Goal: Task Accomplishment & Management: Use online tool/utility

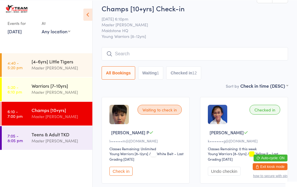
click at [166, 59] on input "search" at bounding box center [195, 53] width 186 height 13
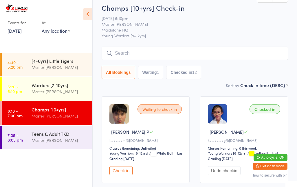
scroll to position [5, 0]
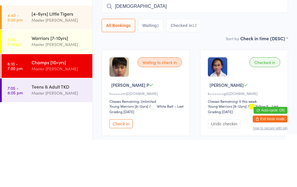
type input "[DEMOGRAPHIC_DATA]"
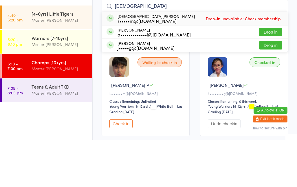
click at [180, 59] on div "[PERSON_NAME] s•••••m@[DOMAIN_NAME] Drop-in unavailable: Check membership" at bounding box center [195, 65] width 186 height 13
type input "[DEMOGRAPHIC_DATA]"
click at [117, 61] on div "[PERSON_NAME] s•••••m@[DOMAIN_NAME]" at bounding box center [151, 65] width 88 height 9
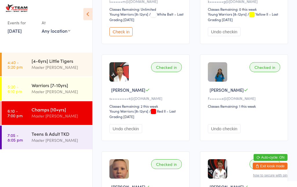
scroll to position [137, 0]
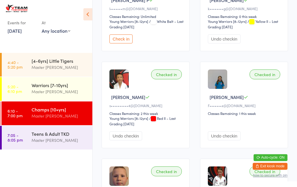
click at [75, 137] on div "Master [PERSON_NAME]" at bounding box center [60, 140] width 56 height 7
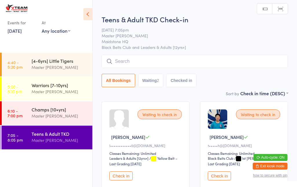
click at [194, 58] on input "search" at bounding box center [195, 61] width 186 height 13
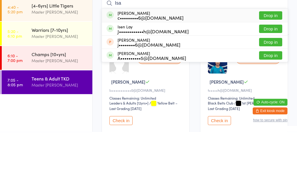
type input "Isa"
click at [270, 107] on button "Drop in" at bounding box center [270, 111] width 23 height 8
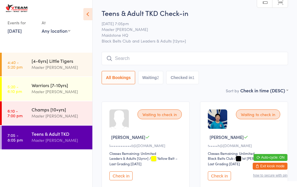
click at [25, 112] on link "6:10 - 7:00 pm Champs [10+yrs] Master [PERSON_NAME]" at bounding box center [47, 113] width 91 height 24
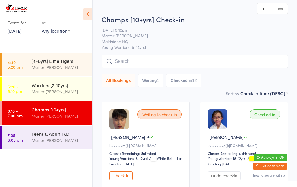
click at [211, 66] on input "search" at bounding box center [195, 61] width 186 height 13
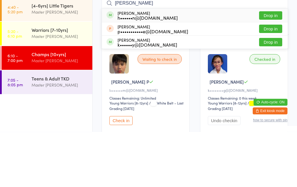
type input "[PERSON_NAME]"
click at [275, 67] on button "Drop in" at bounding box center [270, 71] width 23 height 8
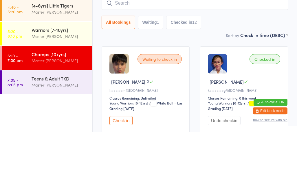
scroll to position [55, 0]
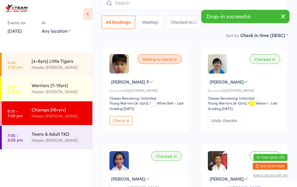
click at [196, 1] on input "search" at bounding box center [195, 3] width 186 height 13
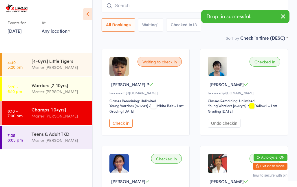
scroll to position [52, 0]
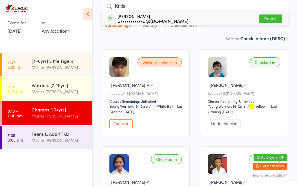
type input "[PERSON_NAME]"
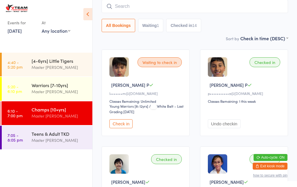
scroll to position [52, 0]
click at [41, 131] on div "Teens & Adult TKD" at bounding box center [60, 134] width 56 height 6
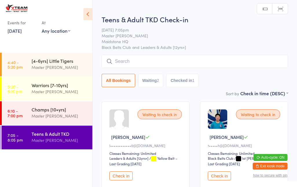
click at [237, 56] on input "search" at bounding box center [195, 61] width 186 height 13
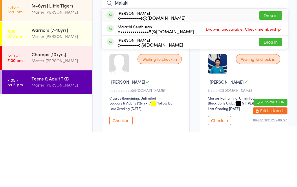
type input "Malaki"
click at [270, 67] on button "Drop in" at bounding box center [270, 71] width 23 height 8
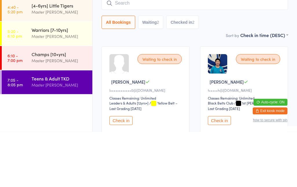
scroll to position [55, 0]
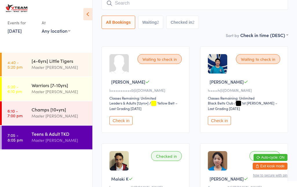
click at [186, 5] on input "search" at bounding box center [195, 3] width 186 height 13
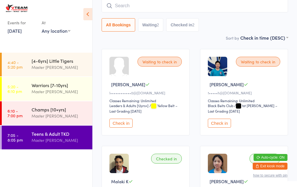
scroll to position [52, 0]
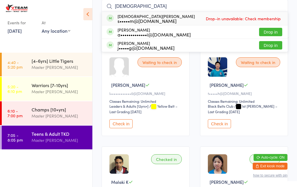
type input "[DEMOGRAPHIC_DATA]"
click at [263, 21] on span "Drop-in unavailable: Check membership" at bounding box center [243, 18] width 78 height 9
type input "C"
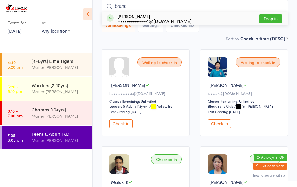
type input "brand"
click at [166, 19] on div "H•••••••••••••1@[DOMAIN_NAME]" at bounding box center [155, 21] width 74 height 5
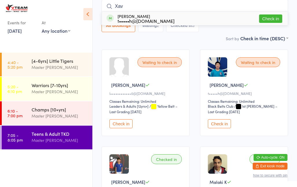
type input "Xav"
click at [269, 16] on button "Check in" at bounding box center [270, 18] width 23 height 8
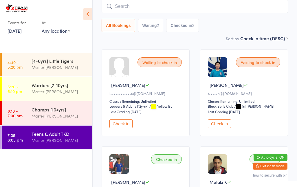
scroll to position [52, 0]
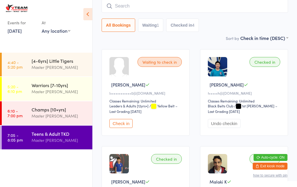
click at [243, 12] on input "search" at bounding box center [195, 5] width 186 height 13
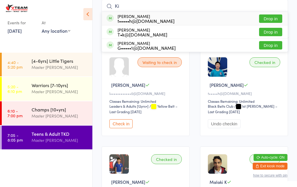
type input "Ki"
click at [220, 15] on div "[PERSON_NAME] t•••••h@[DOMAIN_NAME] Drop in" at bounding box center [195, 18] width 186 height 13
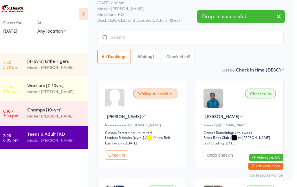
scroll to position [20, 0]
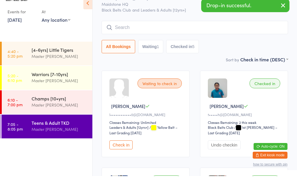
click at [181, 33] on input "search" at bounding box center [195, 38] width 186 height 13
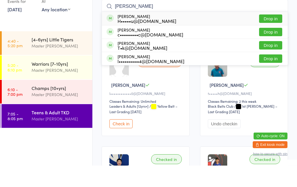
type input "[PERSON_NAME]"
click at [274, 36] on button "Drop in" at bounding box center [270, 40] width 23 height 8
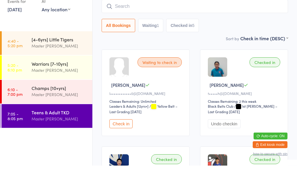
scroll to position [52, 0]
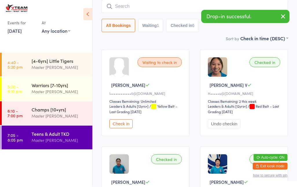
click at [134, 7] on input "search" at bounding box center [195, 6] width 186 height 13
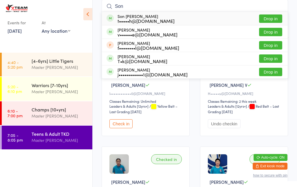
type input "Son"
click at [267, 16] on button "Drop in" at bounding box center [270, 18] width 23 height 8
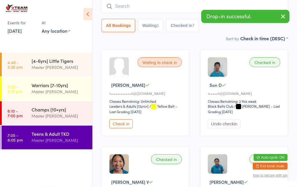
click at [141, 10] on input "search" at bounding box center [195, 6] width 186 height 13
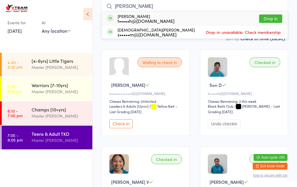
type input "[PERSON_NAME]"
click at [183, 16] on div "[PERSON_NAME] t•••••h@[DOMAIN_NAME] Drop in" at bounding box center [195, 18] width 186 height 13
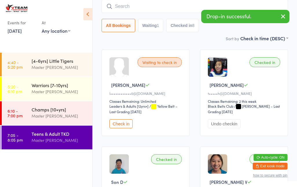
click at [174, 38] on div "Sort by Check in time (DESC) First name (ASC) First name (DESC) Last name (ASC)…" at bounding box center [195, 38] width 186 height 6
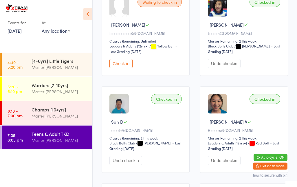
scroll to position [0, 0]
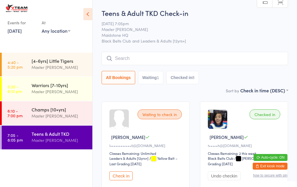
click at [221, 61] on input "search" at bounding box center [195, 58] width 186 height 13
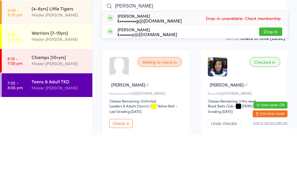
type input "J"
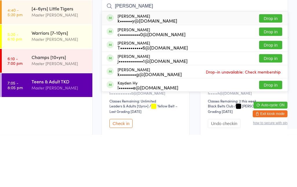
type input "J"
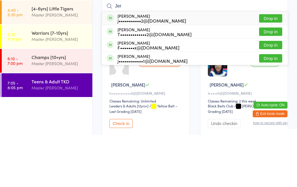
type input "Jer"
click at [273, 67] on button "Drop in" at bounding box center [270, 71] width 23 height 8
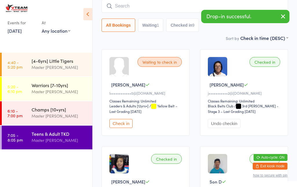
click at [54, 107] on div "Champs [10+yrs]" at bounding box center [60, 109] width 56 height 6
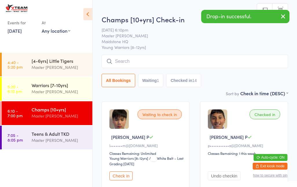
click at [166, 60] on input "search" at bounding box center [195, 61] width 186 height 13
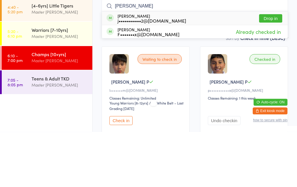
type input "[PERSON_NAME]"
click at [272, 69] on button "Drop in" at bounding box center [270, 73] width 23 height 8
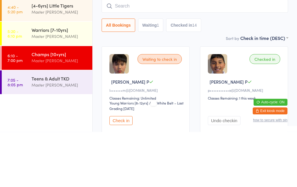
scroll to position [55, 0]
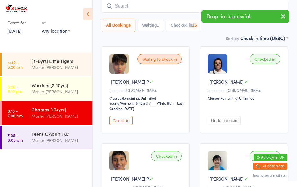
click at [44, 136] on div "Teens & Adult TKD" at bounding box center [60, 134] width 56 height 6
